Goal: Download file/media

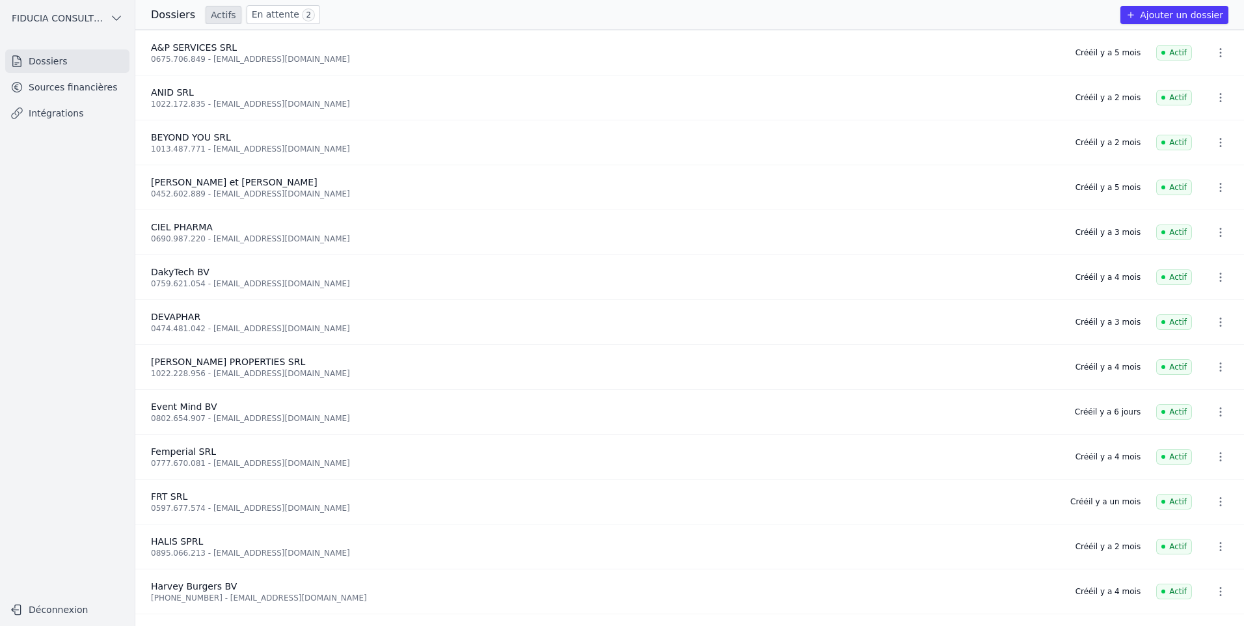
click at [85, 92] on link "Sources financières" at bounding box center [67, 86] width 124 height 23
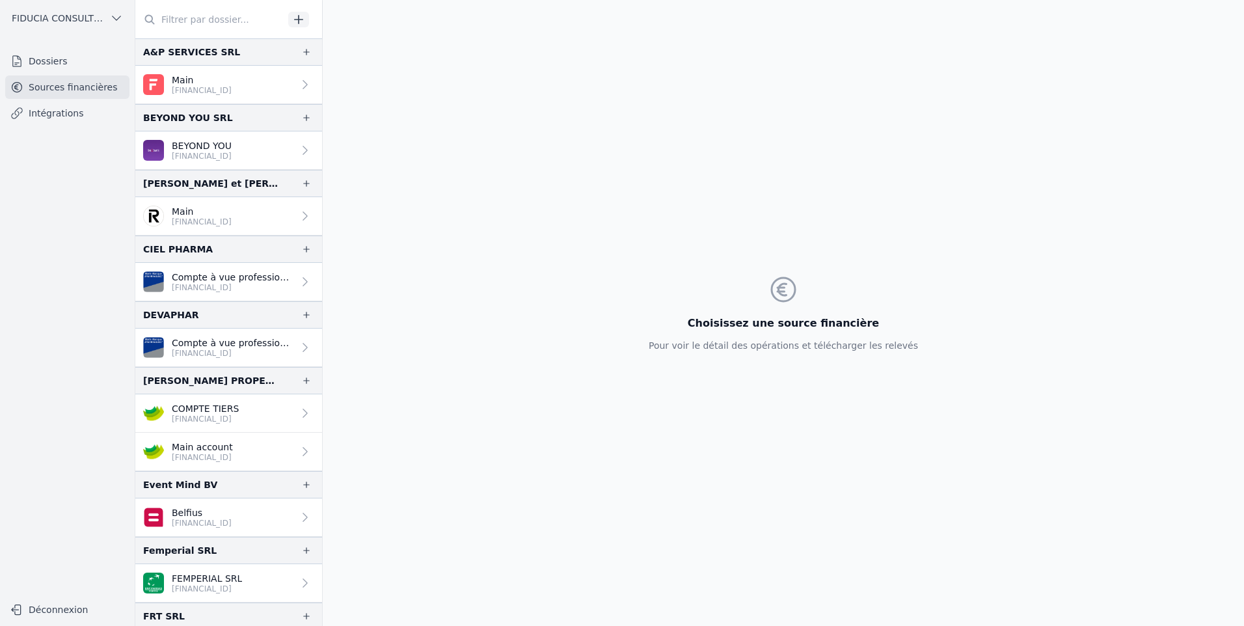
click at [165, 71] on link "Main [FINANCIAL_ID]" at bounding box center [228, 85] width 187 height 38
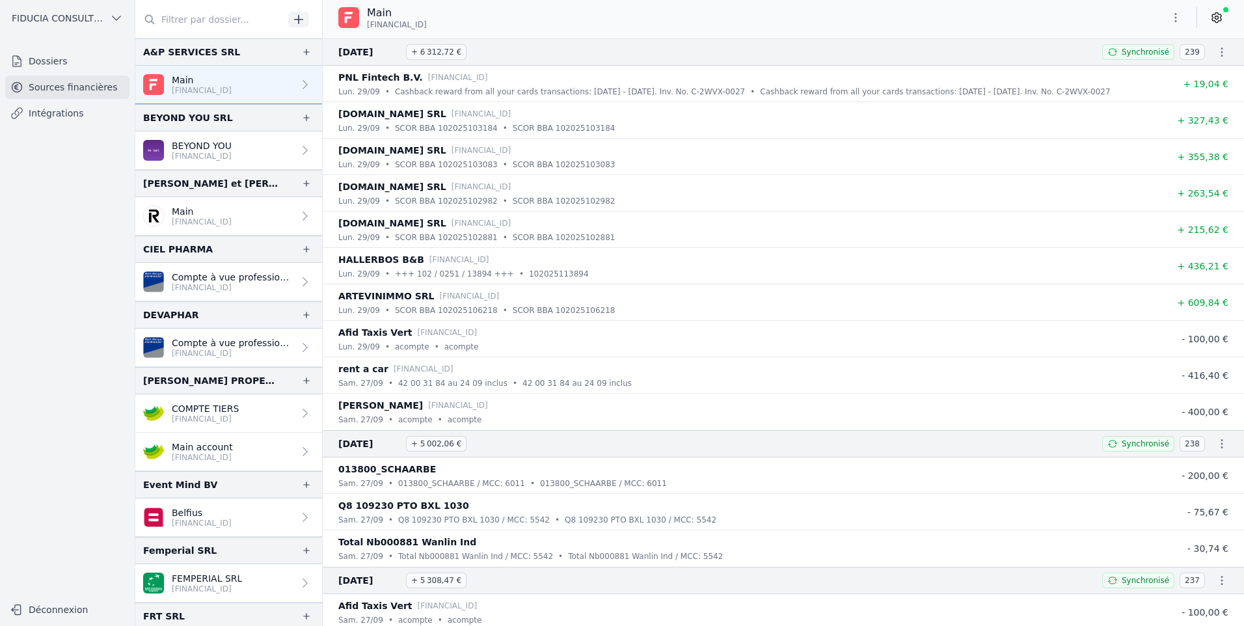
click at [1178, 21] on icon "button" at bounding box center [1175, 17] width 13 height 13
click at [1146, 65] on button "Exporter" at bounding box center [1145, 69] width 94 height 24
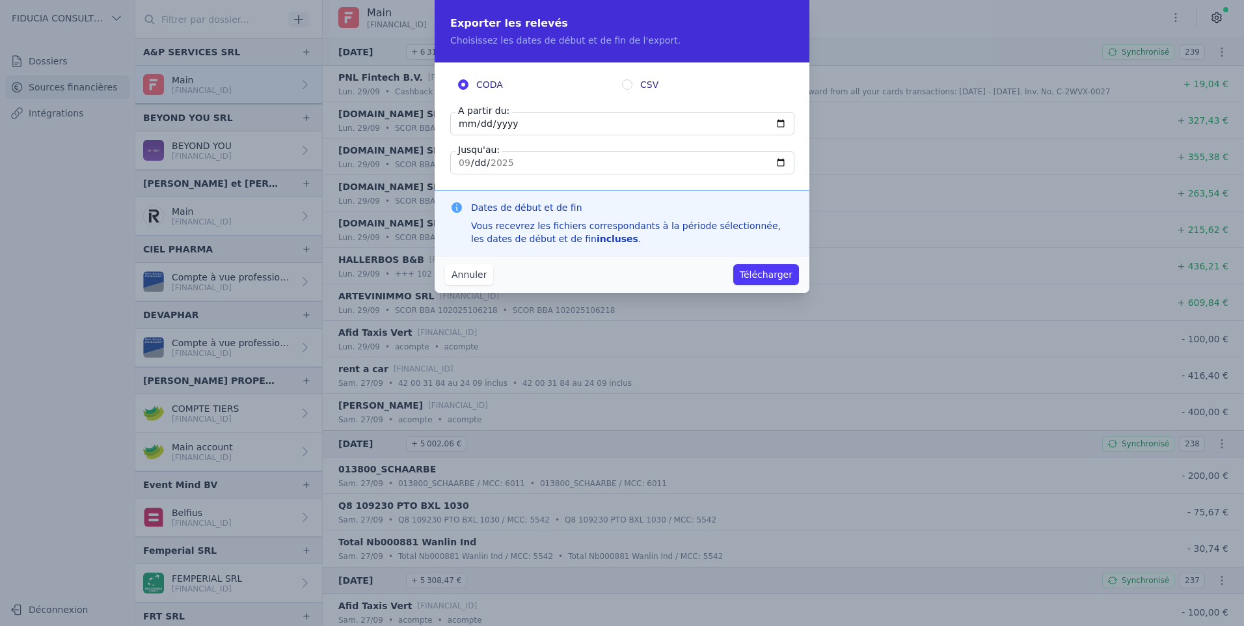
click at [498, 122] on input "[DATE]" at bounding box center [622, 123] width 344 height 23
click at [513, 128] on input "[DATE]" at bounding box center [622, 123] width 344 height 23
type input "[DATE]"
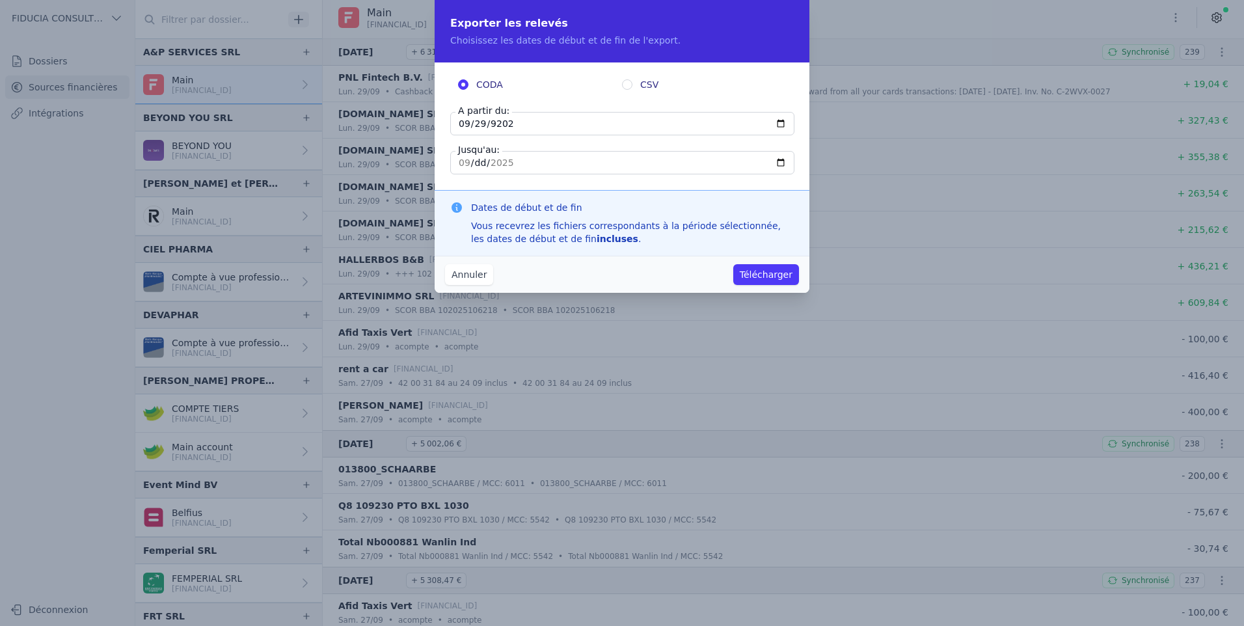
type input "[DATE]"
click at [752, 270] on button "Télécharger" at bounding box center [766, 274] width 66 height 21
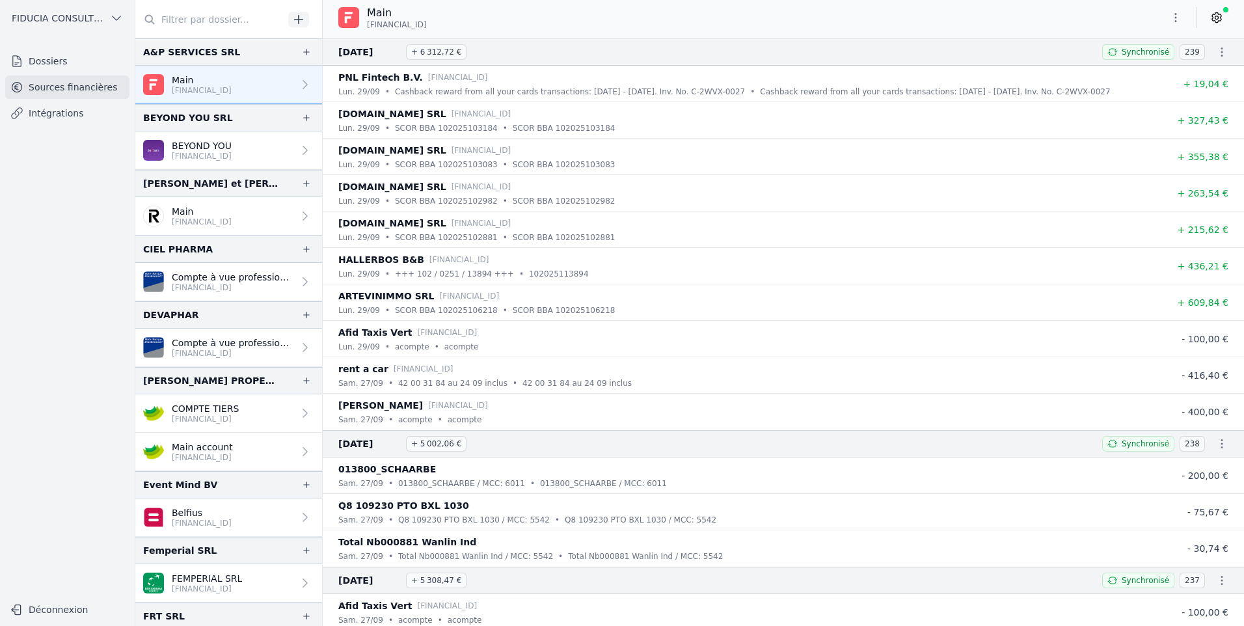
click at [807, 50] on h3 "[DATE] + 6 312,72 €" at bounding box center [712, 52] width 748 height 16
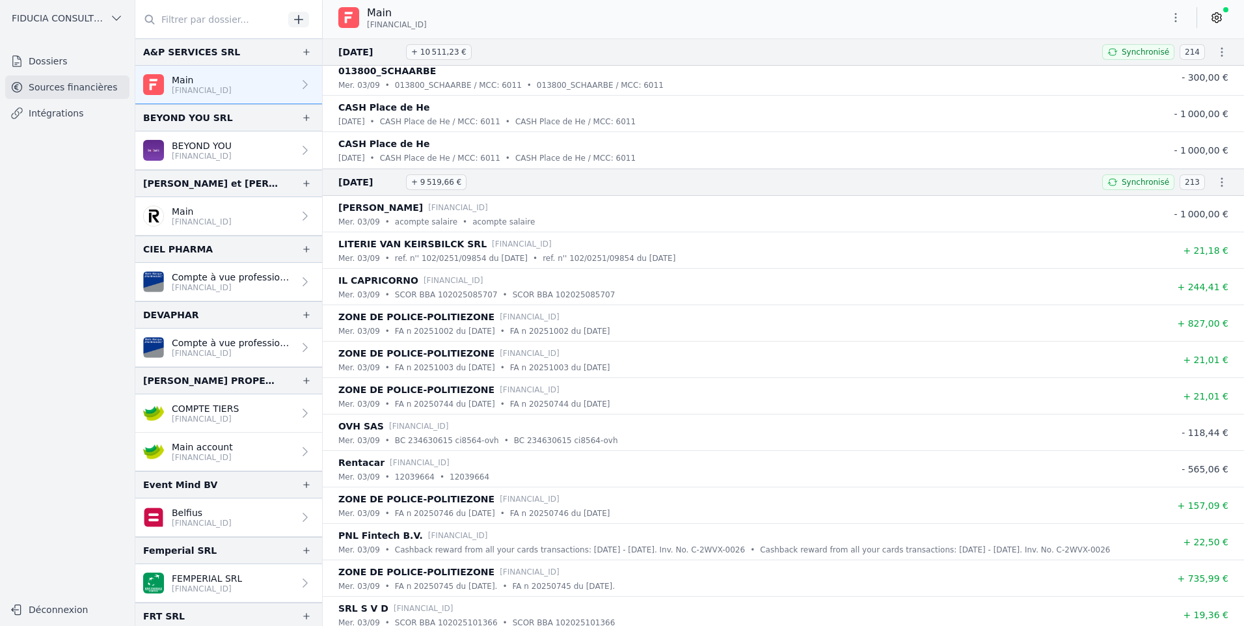
scroll to position [10472, 0]
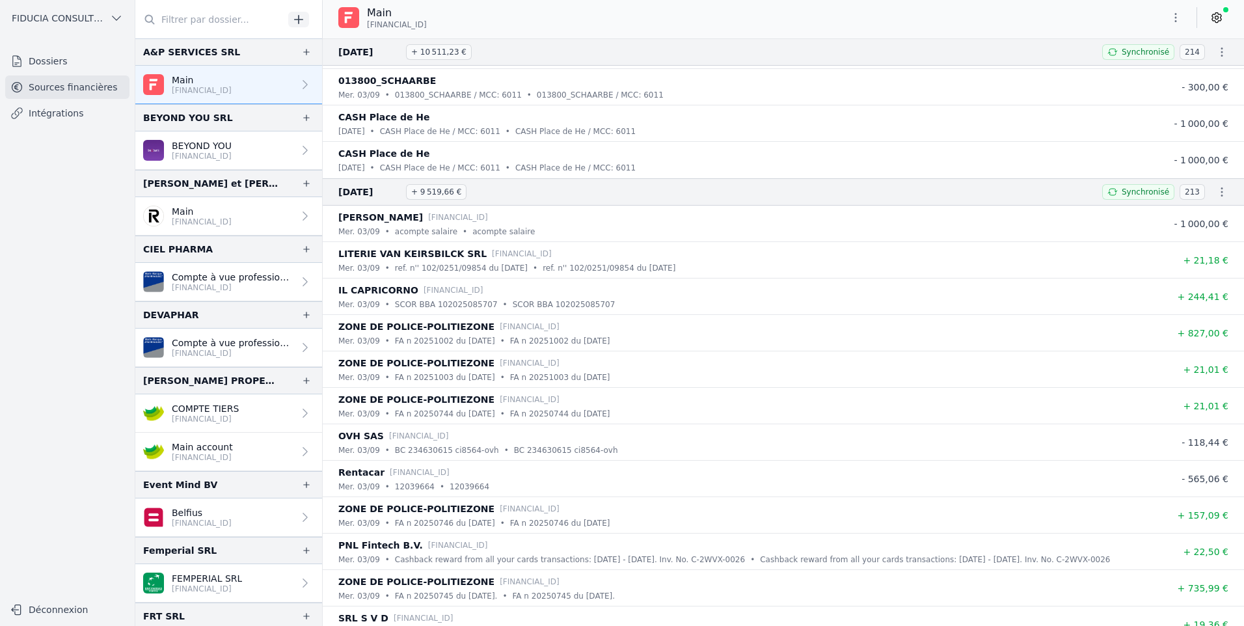
click at [1165, 25] on button "button" at bounding box center [1176, 17] width 26 height 21
click at [1158, 68] on button "Exporter" at bounding box center [1145, 69] width 94 height 24
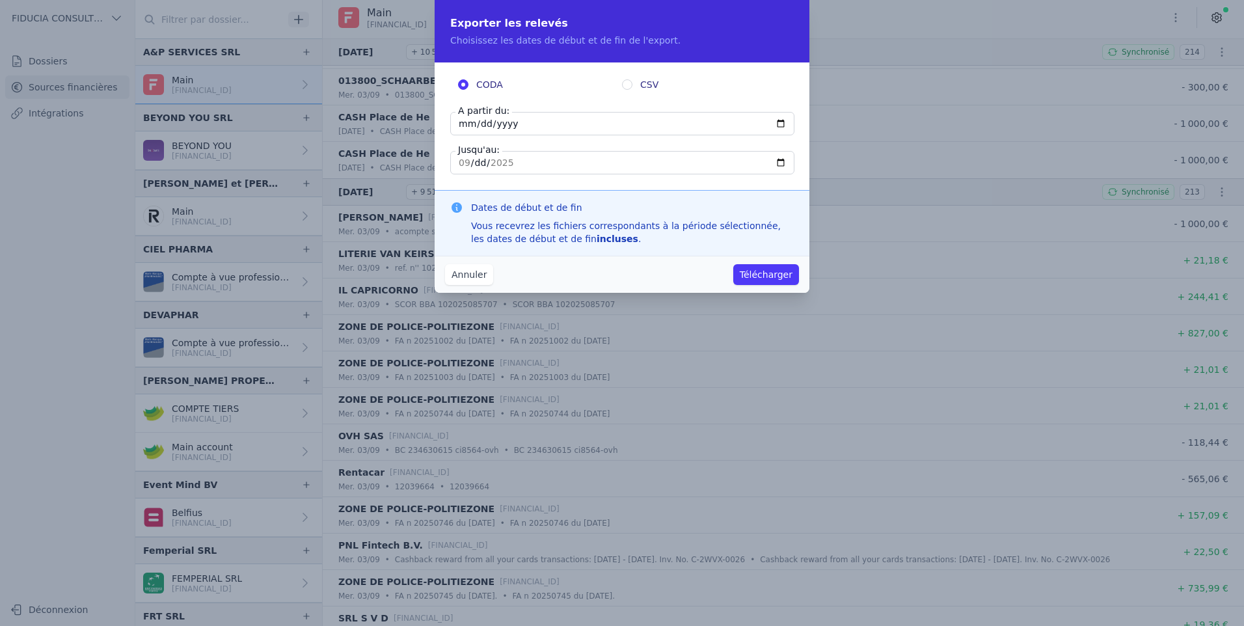
click at [526, 115] on input "[DATE]" at bounding box center [622, 123] width 344 height 23
type input "[DATE]"
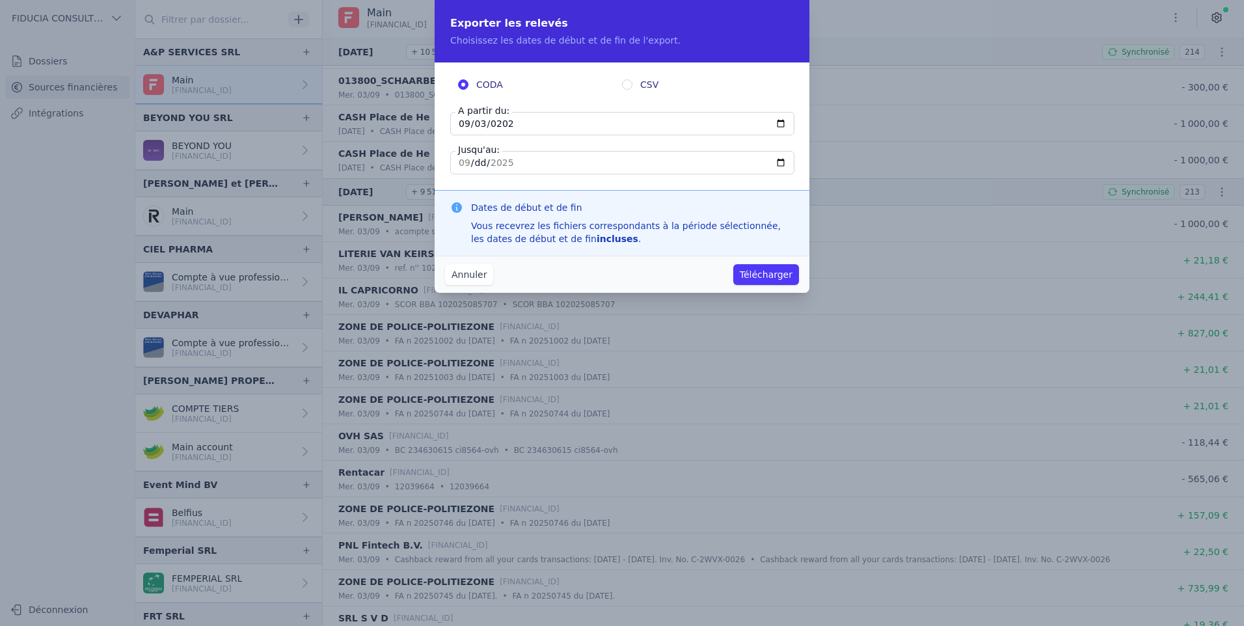
type input "[DATE]"
click at [757, 273] on button "Télécharger" at bounding box center [766, 274] width 66 height 21
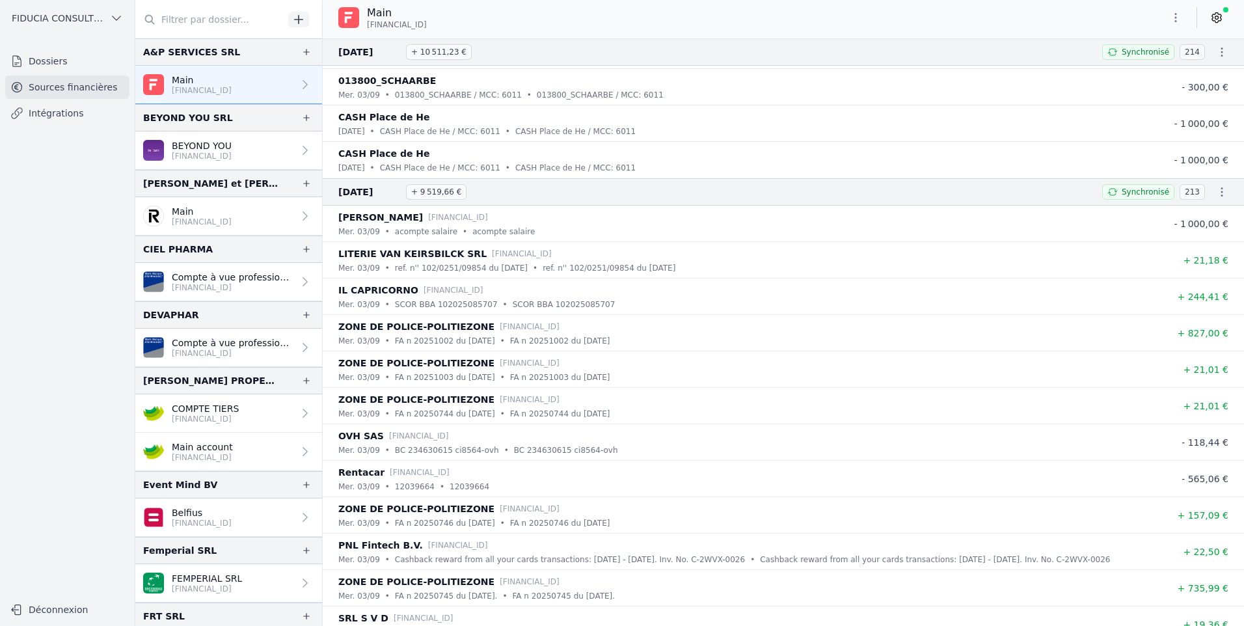
click at [493, 201] on li "[DATE] + 9 519,66 € Synchronisé 213" at bounding box center [783, 191] width 921 height 27
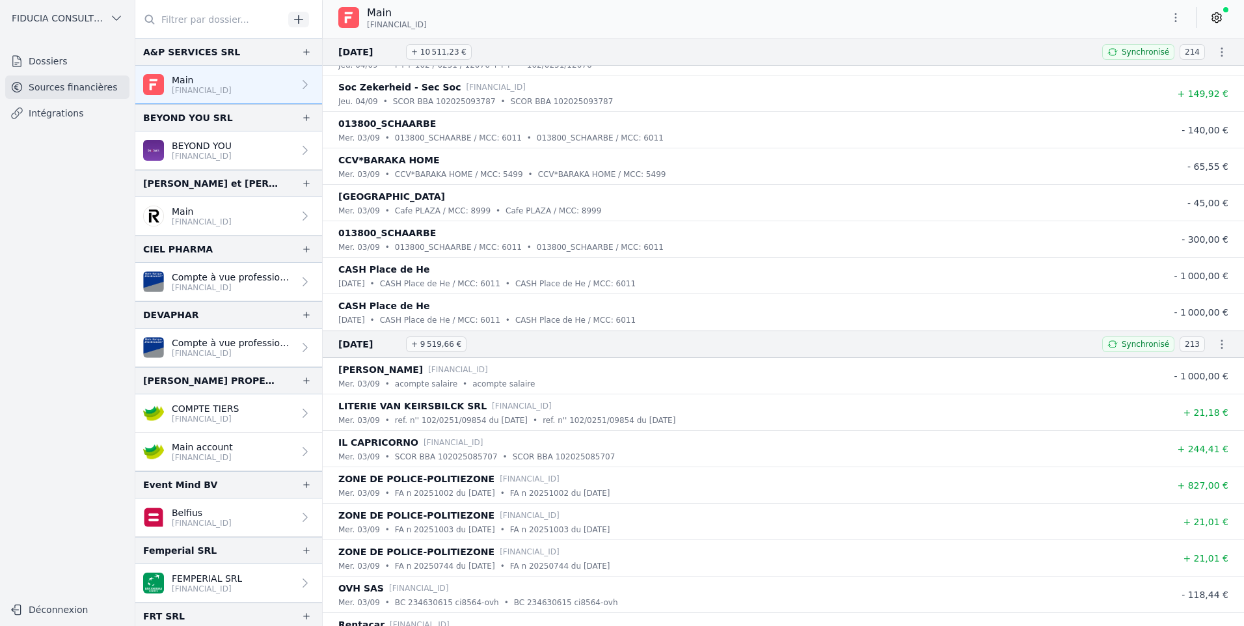
scroll to position [10342, 0]
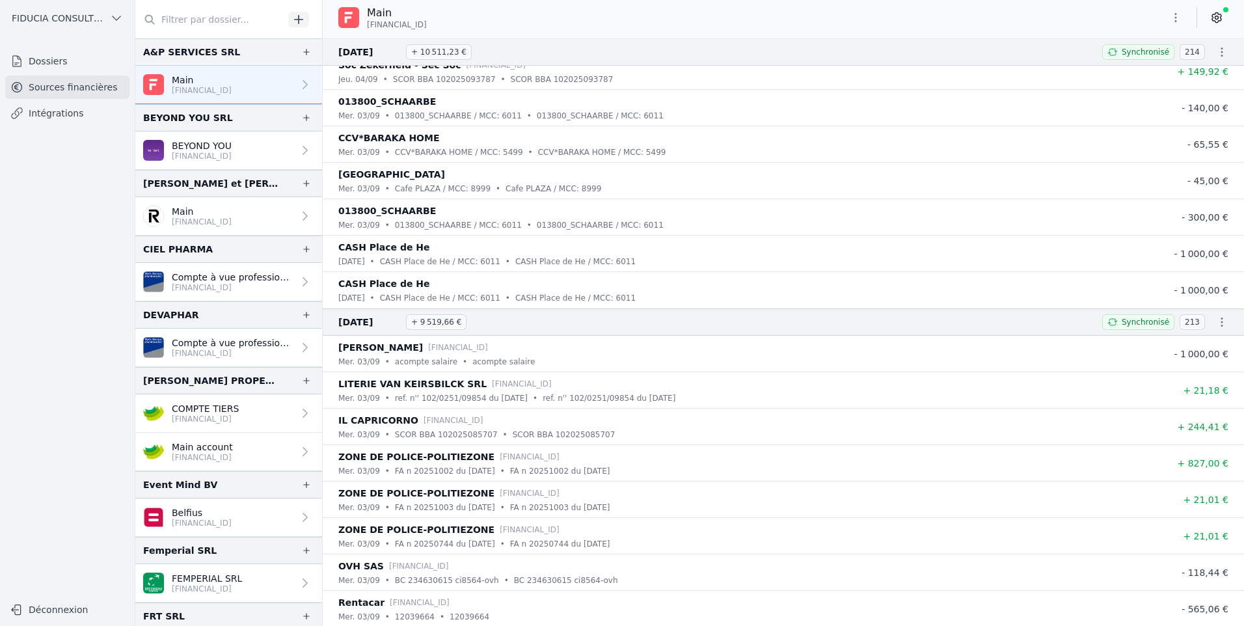
click at [616, 328] on h3 "[DATE] + 9 519,66 €" at bounding box center [712, 322] width 748 height 16
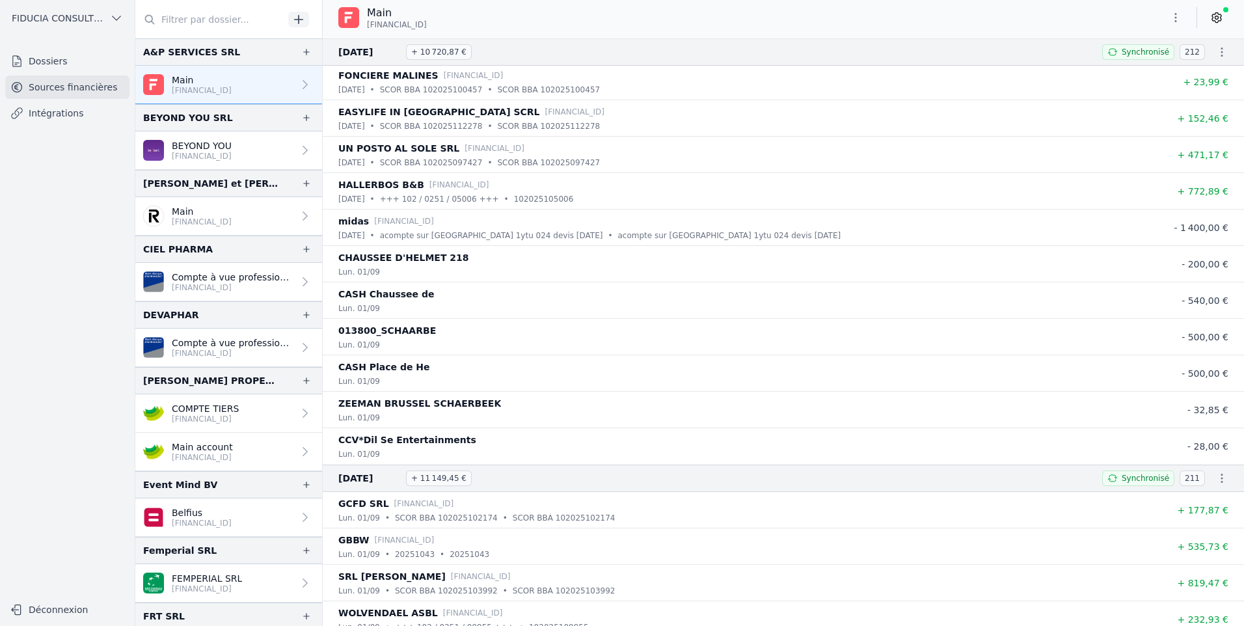
scroll to position [11578, 0]
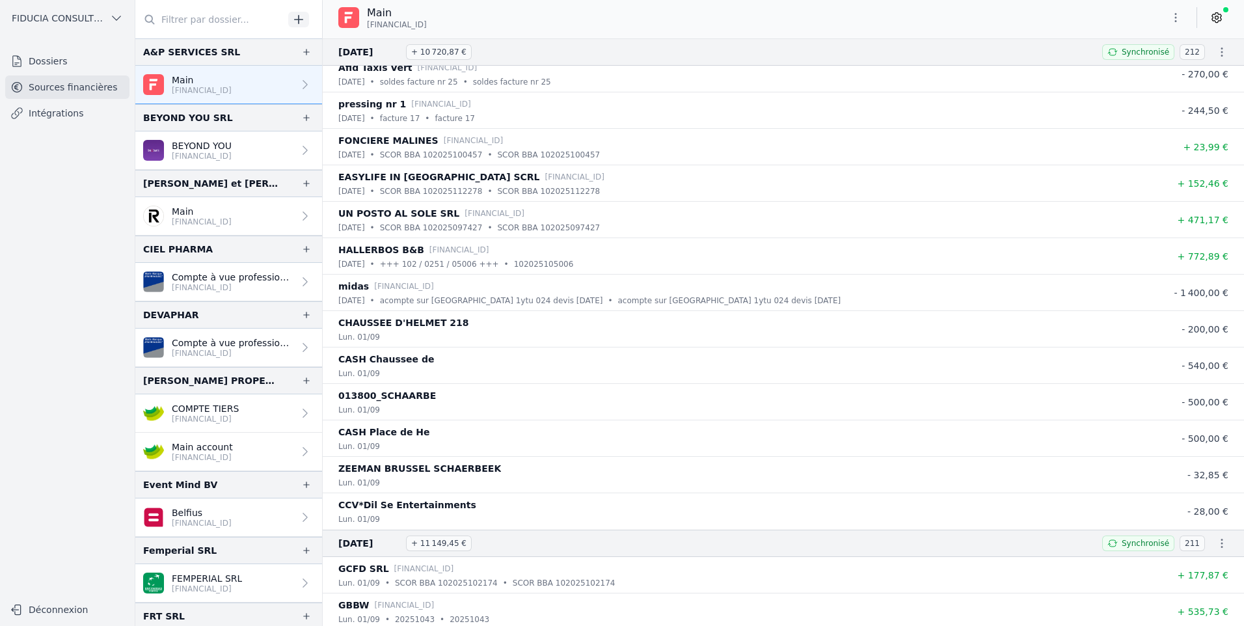
click at [1182, 18] on button "button" at bounding box center [1176, 17] width 26 height 21
click at [1122, 68] on button "Exporter" at bounding box center [1145, 69] width 94 height 24
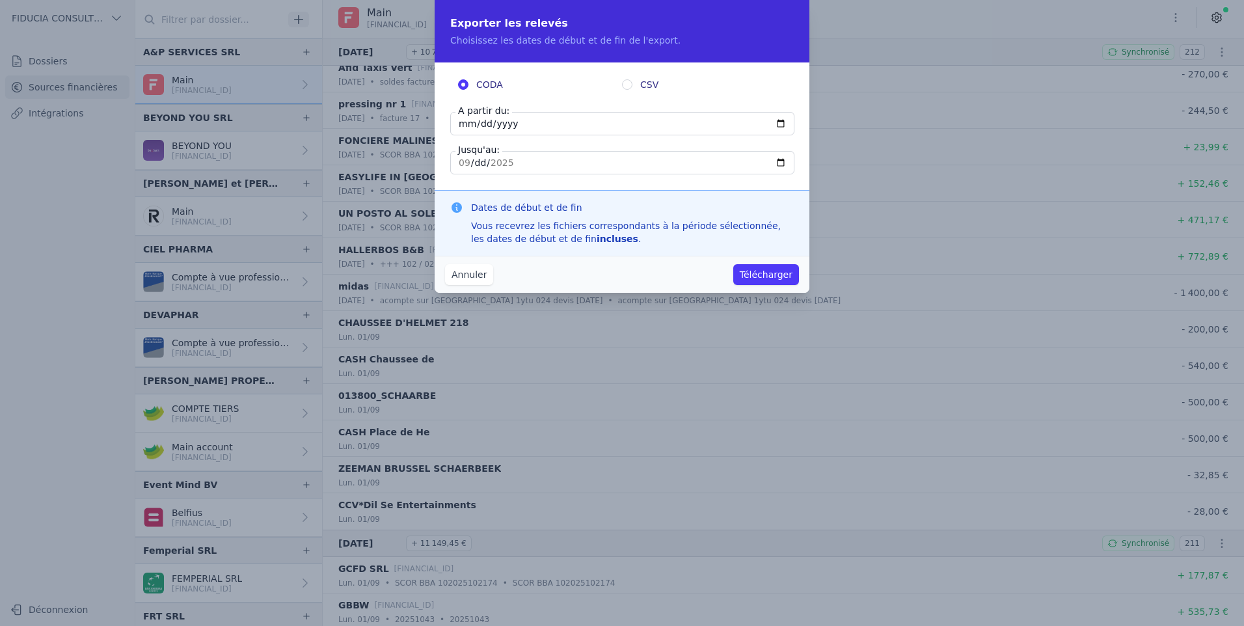
click at [502, 122] on input "[DATE]" at bounding box center [622, 123] width 344 height 23
type input "0101-09-29"
type input "[DATE]"
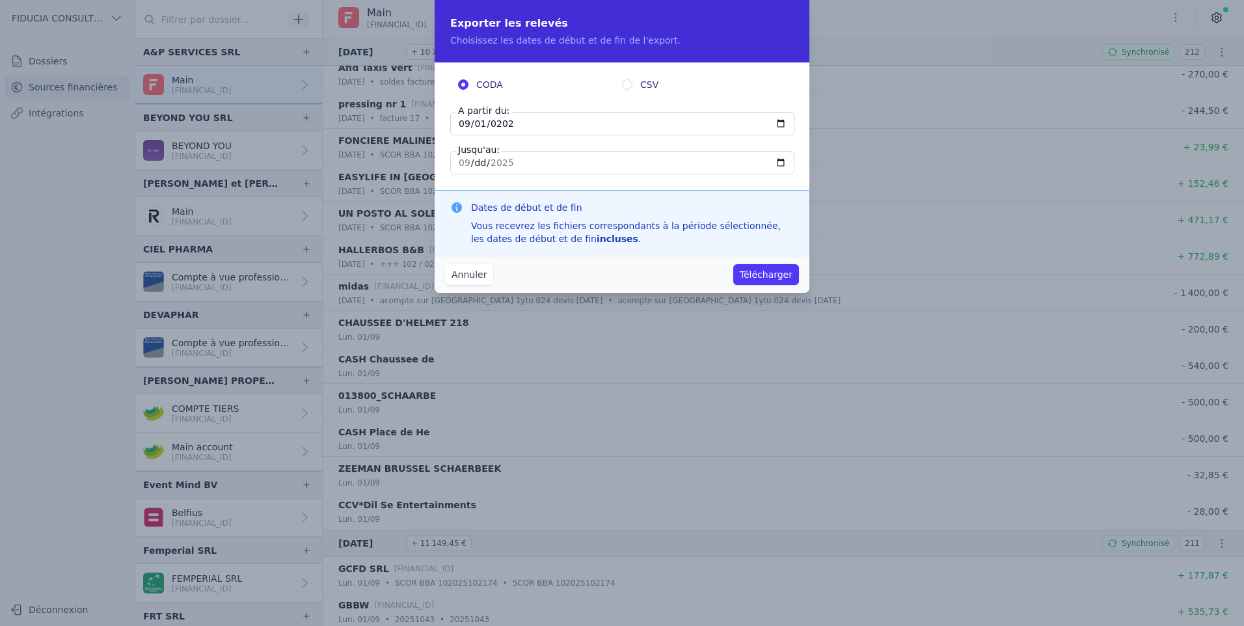
click at [769, 275] on button "Télécharger" at bounding box center [766, 274] width 66 height 21
